Goal: Task Accomplishment & Management: Manage account settings

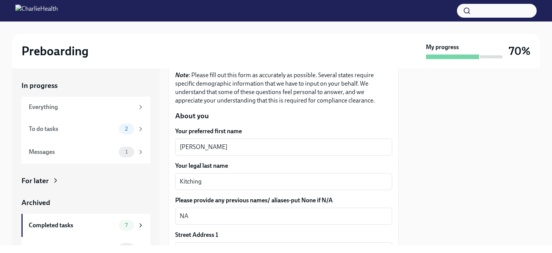
scroll to position [74, 0]
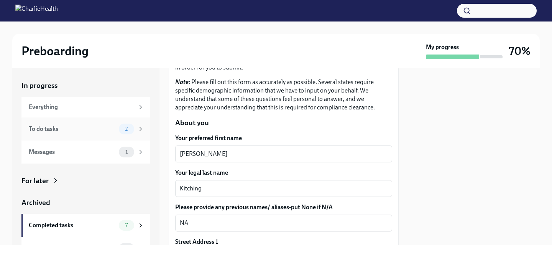
click at [71, 130] on div "To do tasks" at bounding box center [72, 129] width 87 height 8
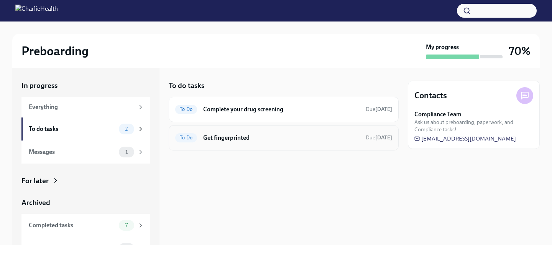
click at [260, 140] on h6 "Get fingerprinted" at bounding box center [281, 137] width 156 height 8
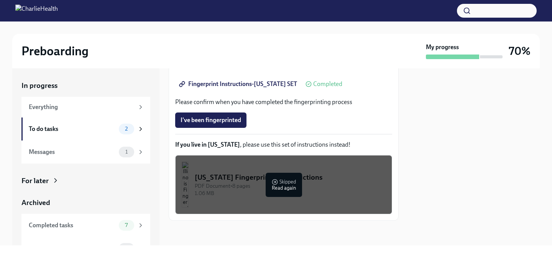
scroll to position [114, 0]
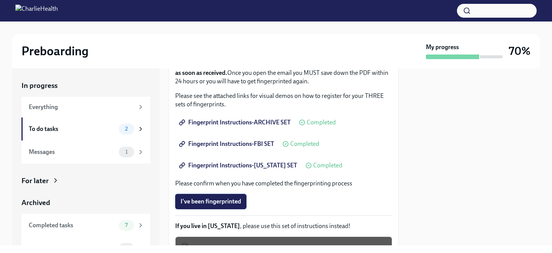
click at [227, 198] on span "I've been fingerprinted" at bounding box center [211, 202] width 61 height 8
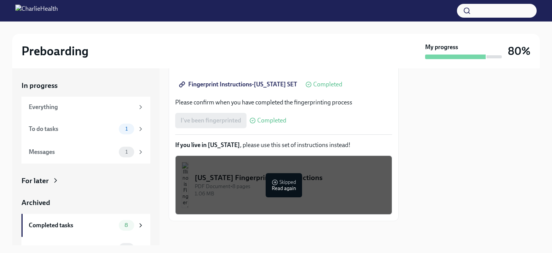
scroll to position [196, 0]
click at [68, 132] on div "To do tasks" at bounding box center [72, 129] width 87 height 8
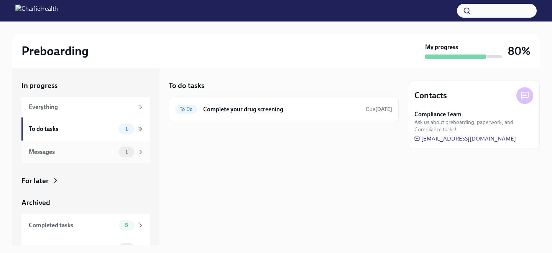
click at [66, 153] on div "Messages" at bounding box center [72, 152] width 87 height 8
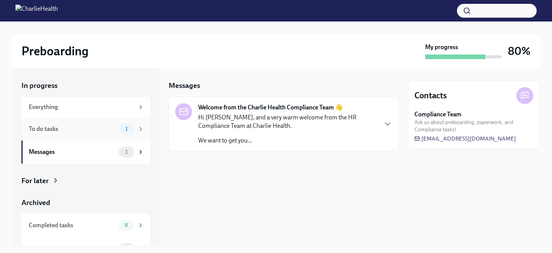
click at [67, 134] on div "To do tasks 1" at bounding box center [85, 128] width 129 height 23
